Goal: Transaction & Acquisition: Purchase product/service

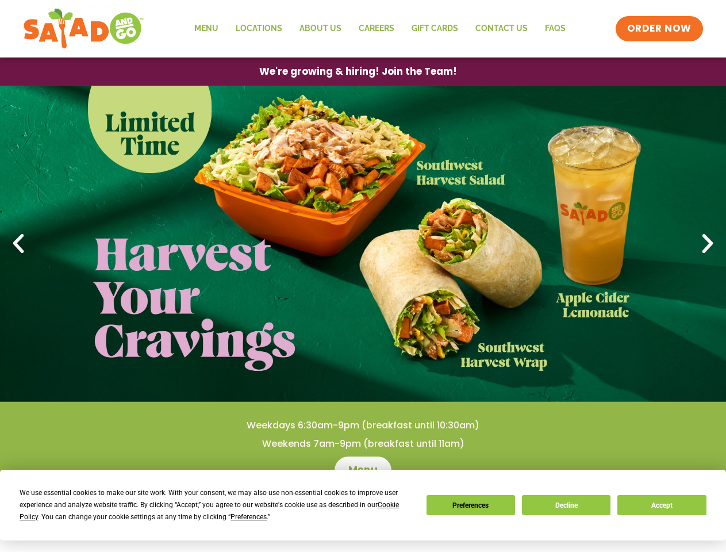
click at [210, 510] on div "We use essential cookies to make our site work. With your consent, we may also …" at bounding box center [216, 505] width 392 height 36
click at [248, 517] on span "Preferences" at bounding box center [248, 517] width 36 height 8
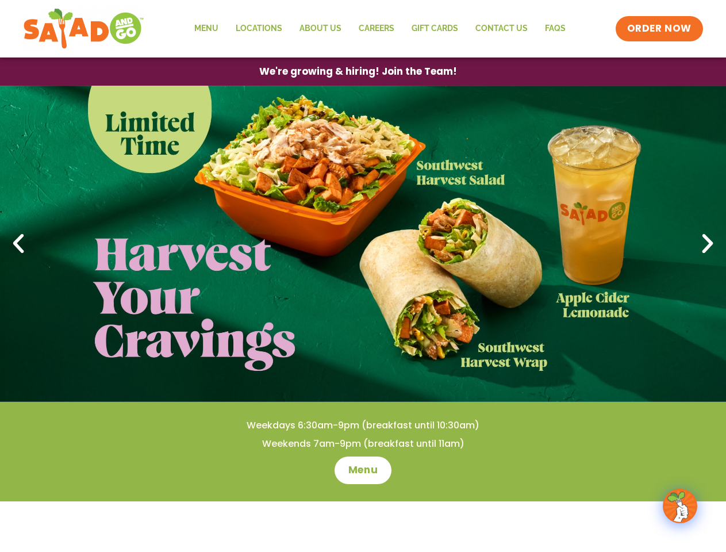
click at [660, 29] on span "ORDER NOW" at bounding box center [659, 28] width 71 height 15
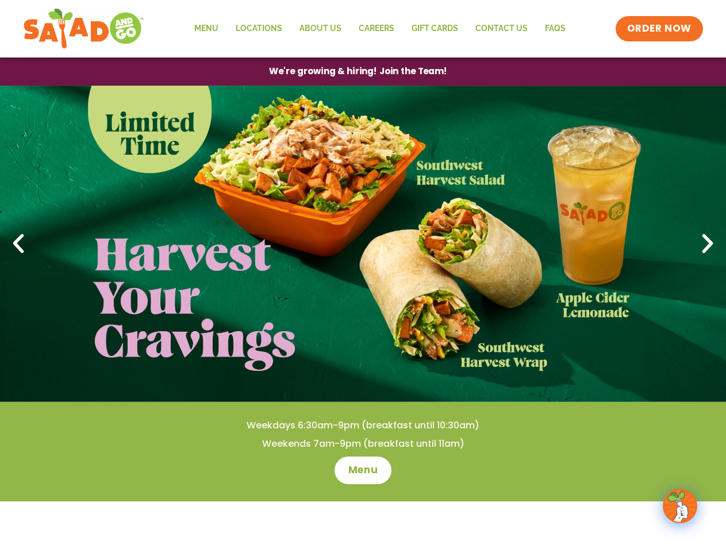
click at [357, 71] on span "We're growing & hiring! Join the Team!" at bounding box center [358, 71] width 178 height 9
click at [18, 244] on icon at bounding box center [18, 243] width 25 height 25
